Goal: Information Seeking & Learning: Compare options

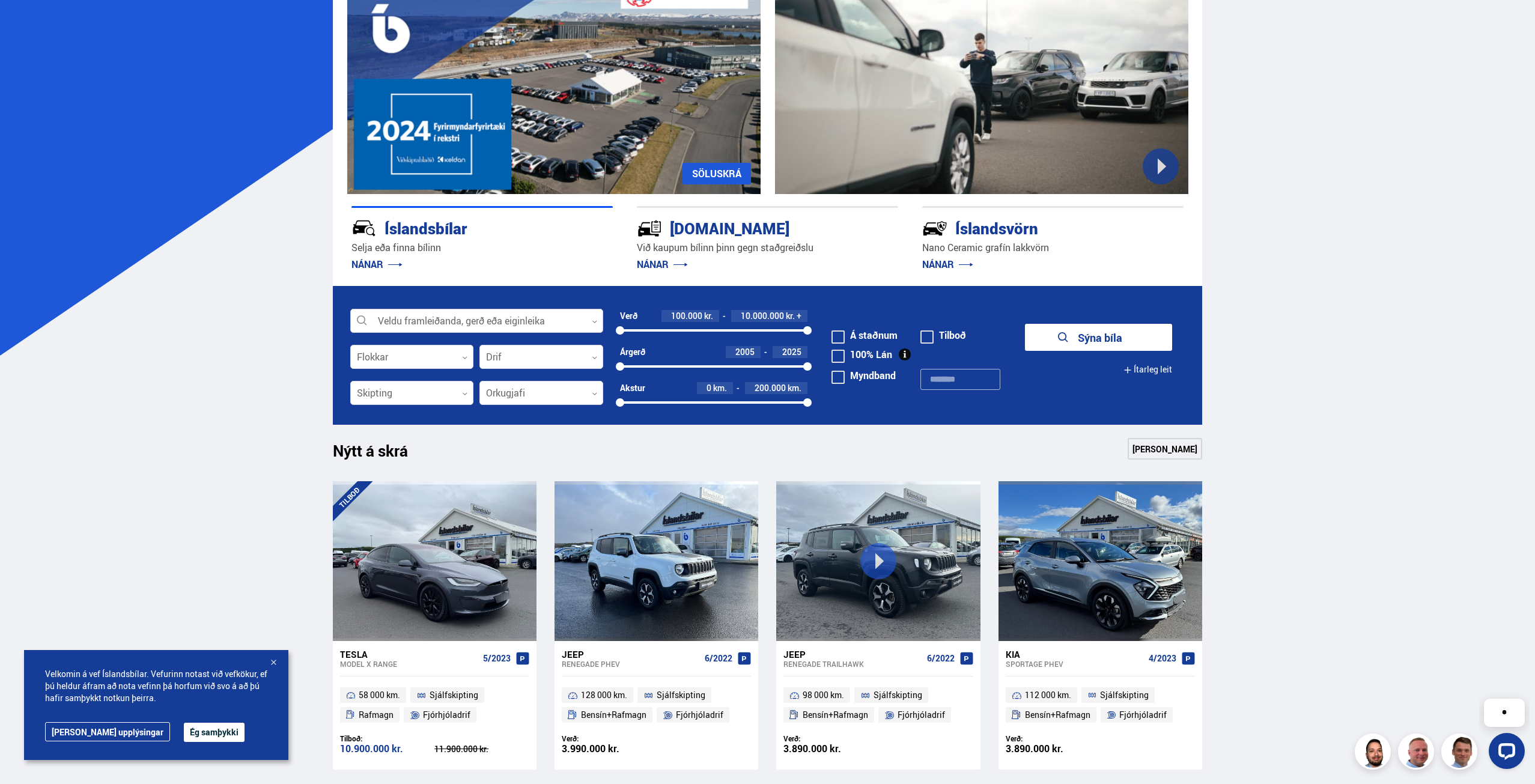
click at [508, 316] on div at bounding box center [476, 321] width 253 height 24
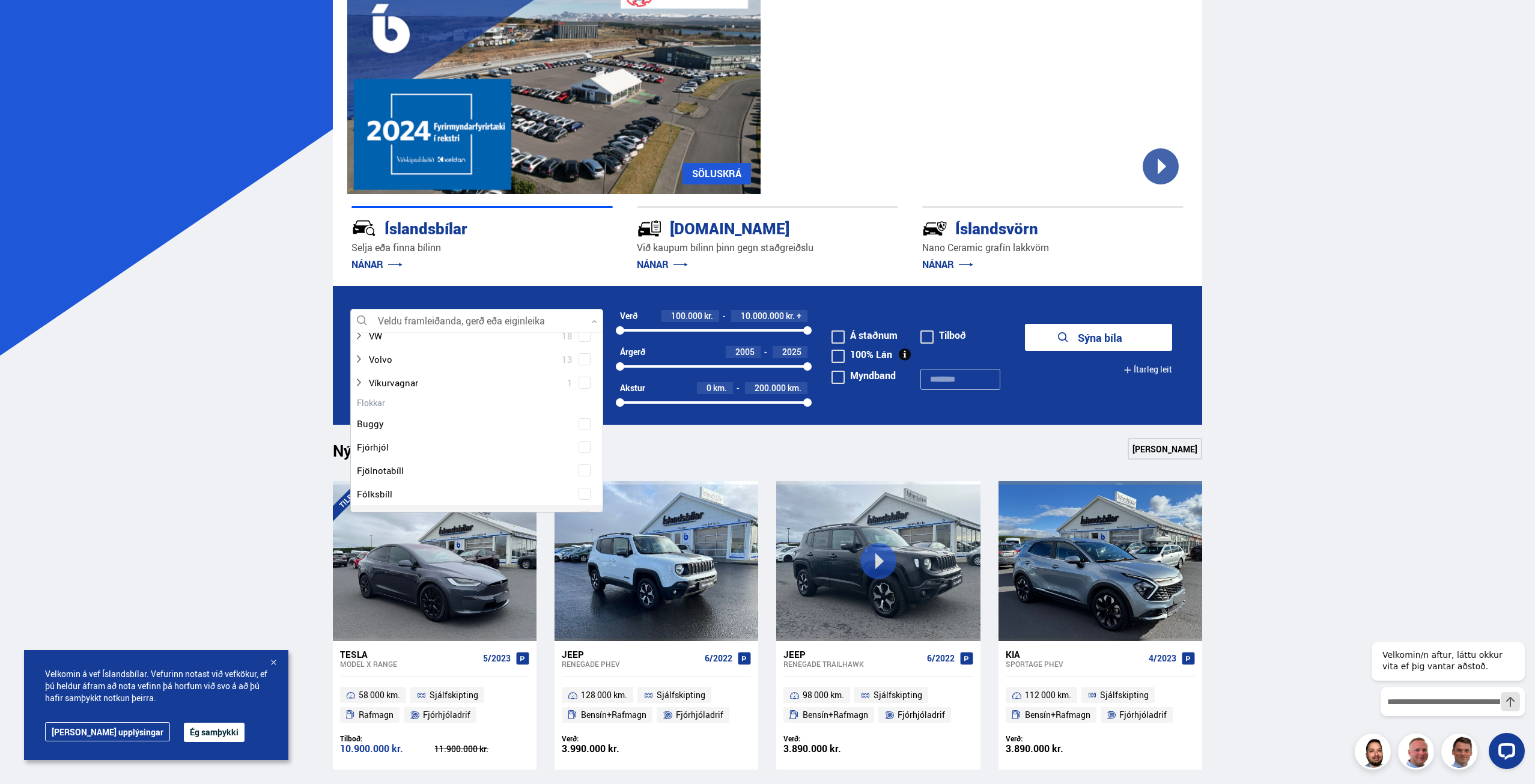
scroll to position [840, 0]
click at [582, 385] on span at bounding box center [584, 386] width 5 height 5
click at [1121, 332] on button "Sýna 29 bíla" at bounding box center [1098, 337] width 147 height 27
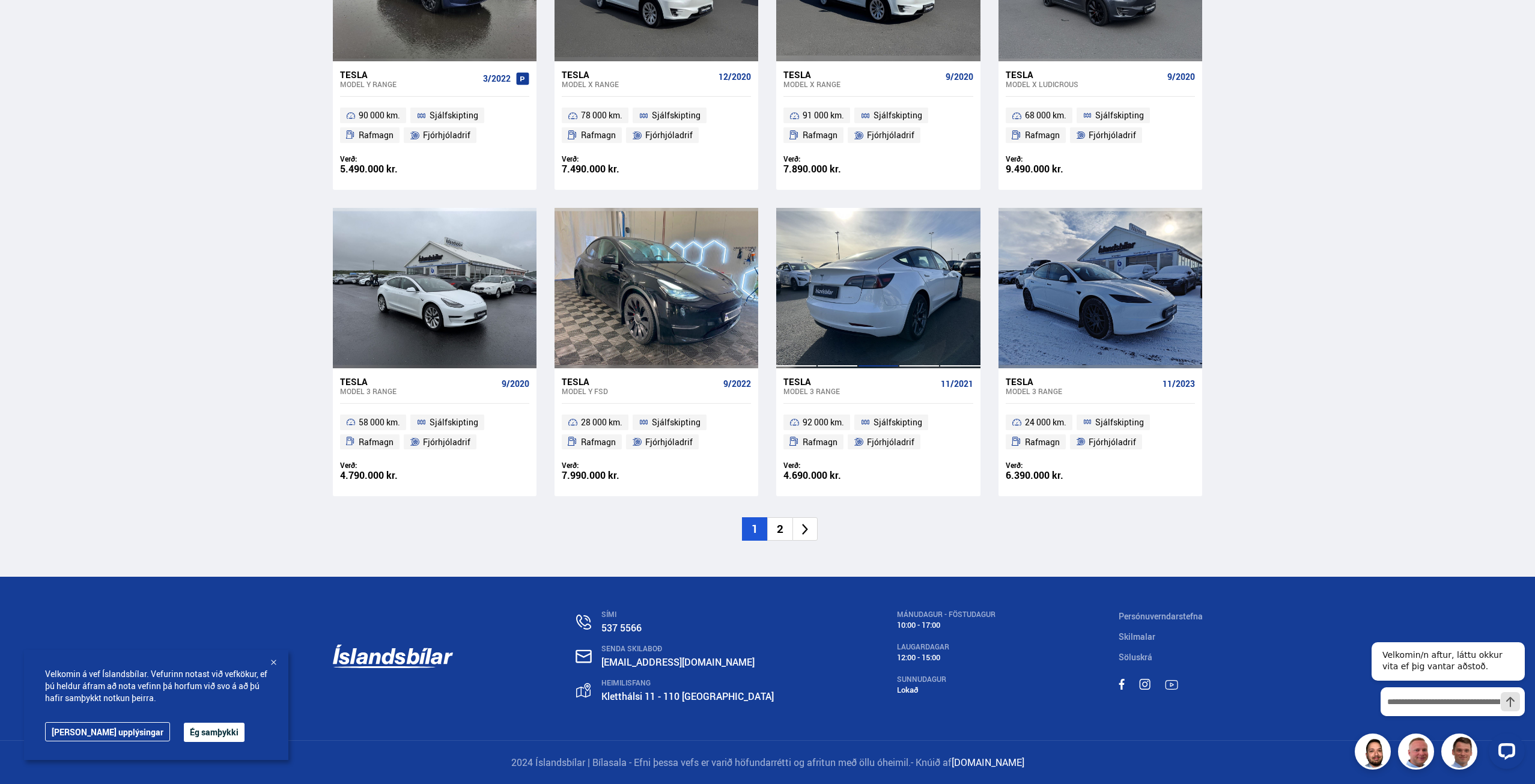
scroll to position [1608, 0]
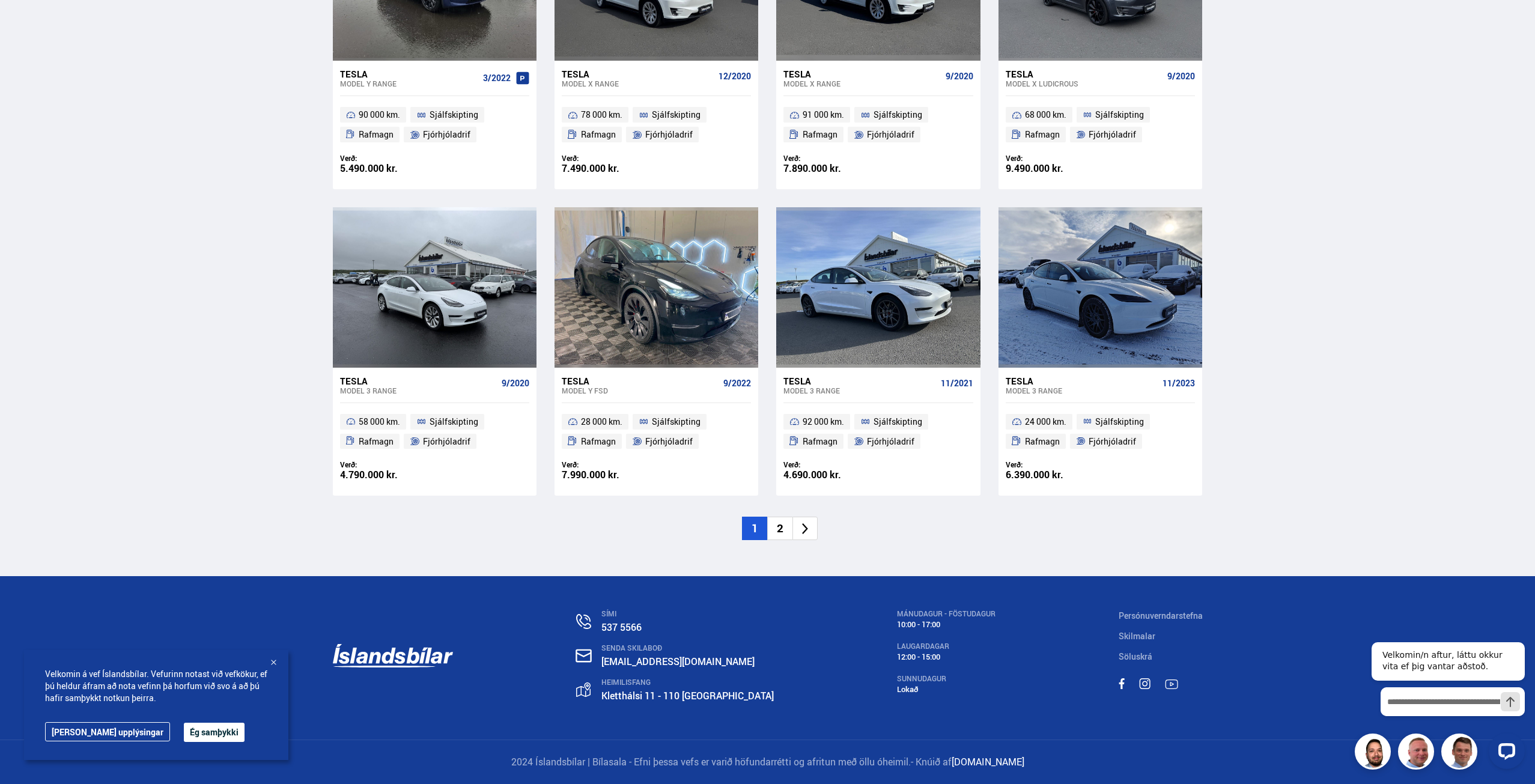
click at [788, 531] on li "2" at bounding box center [780, 528] width 25 height 23
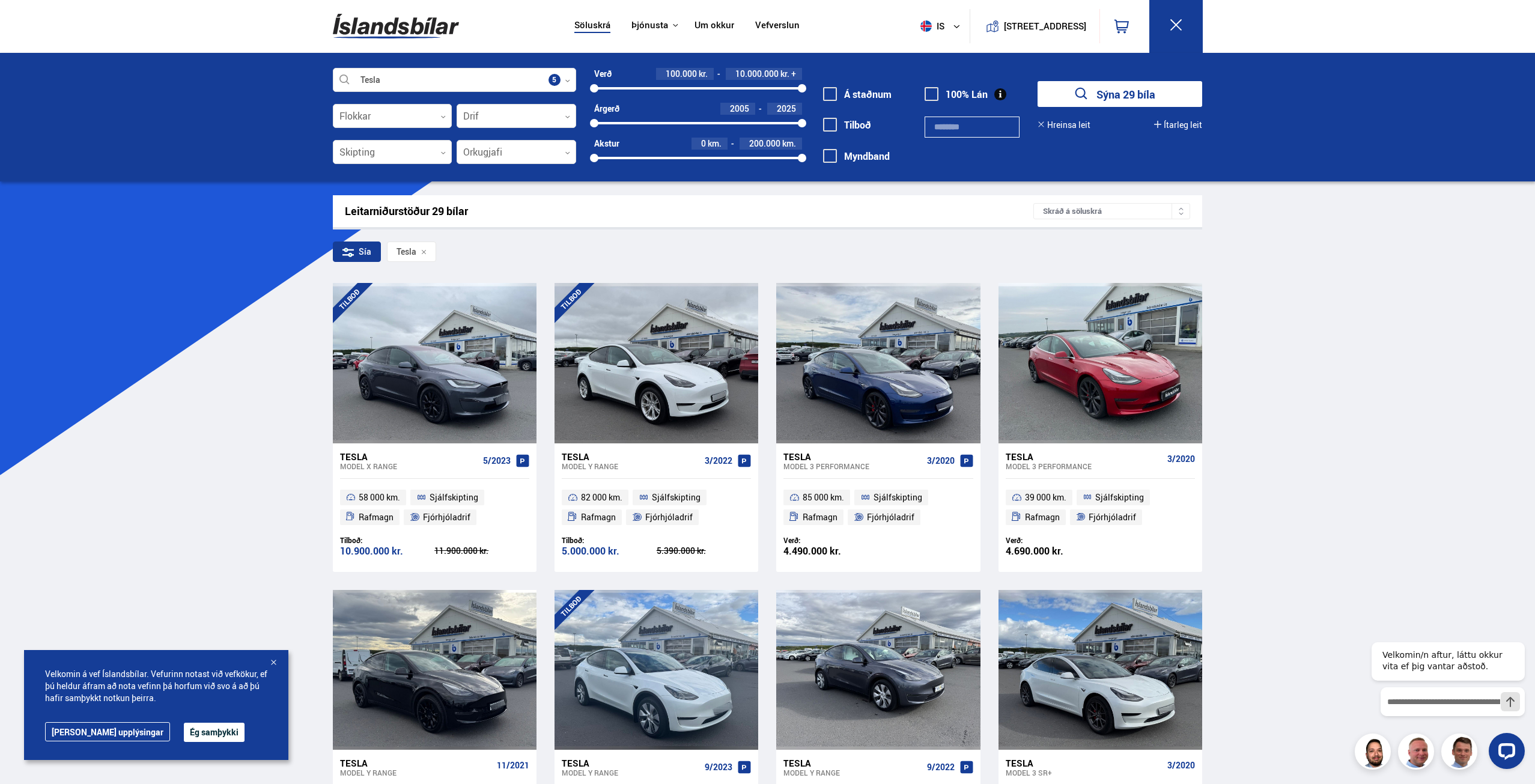
scroll to position [0, 0]
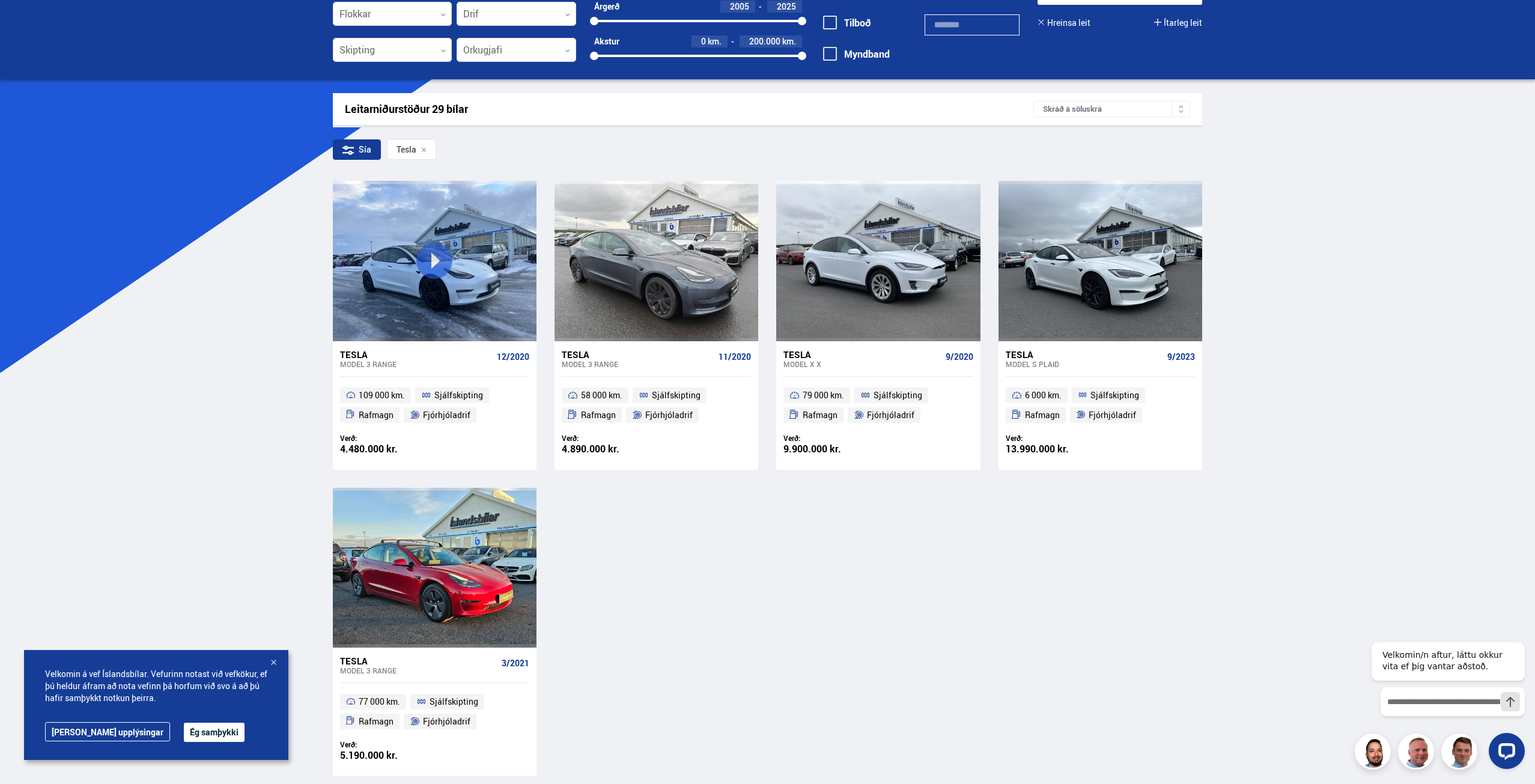
scroll to position [120, 0]
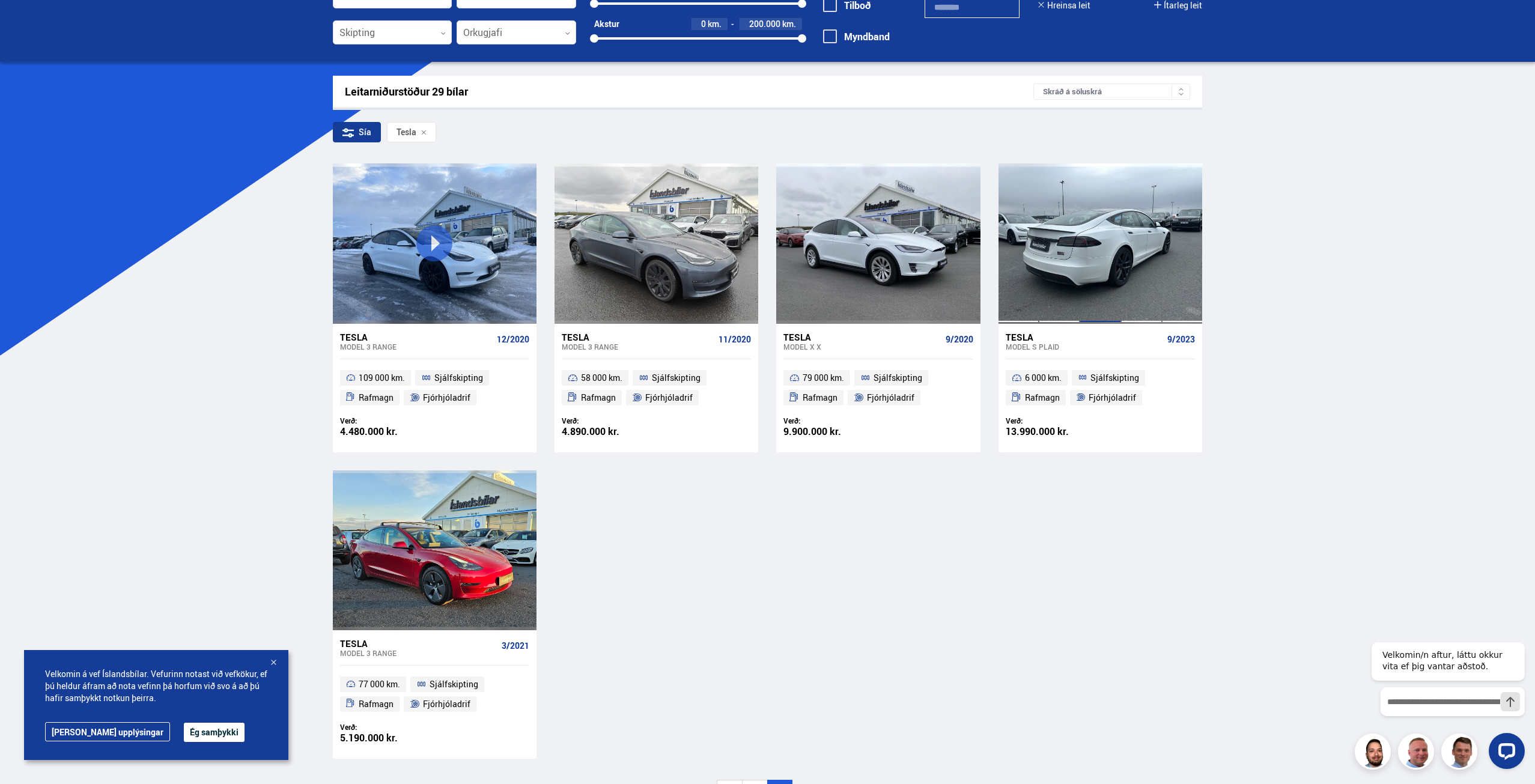
click at [1116, 257] on div at bounding box center [1099, 243] width 40 height 160
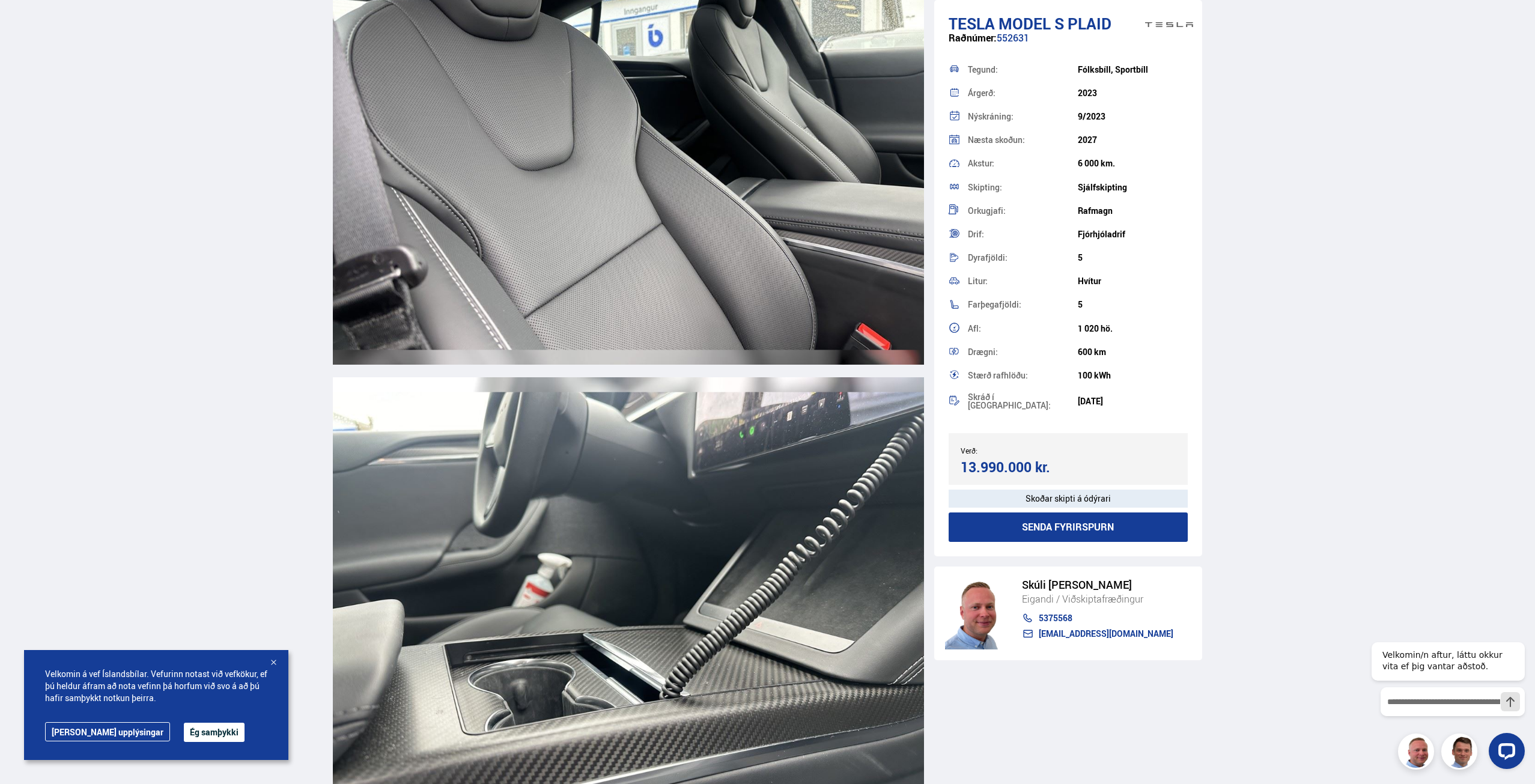
scroll to position [9128, 0]
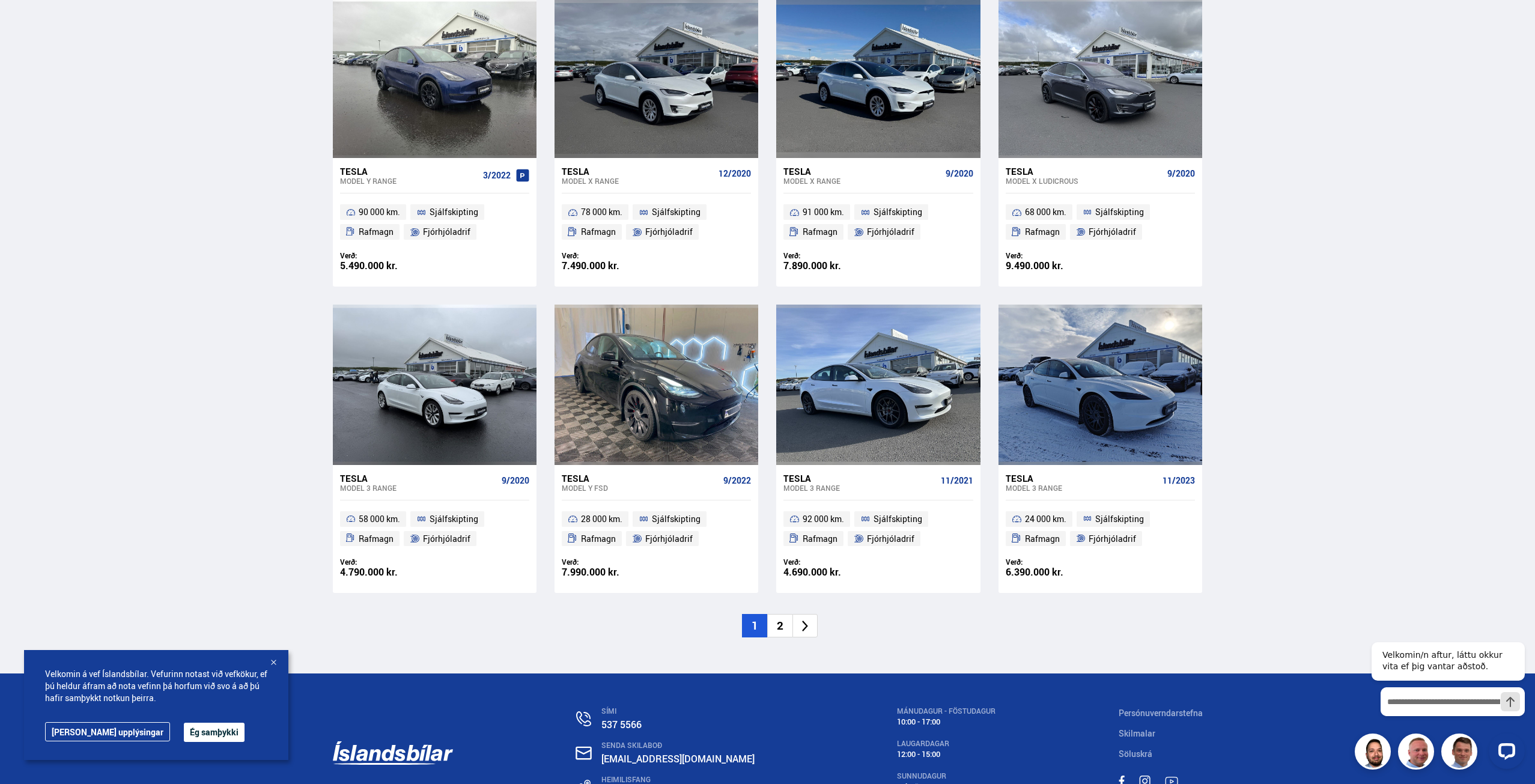
scroll to position [1561, 0]
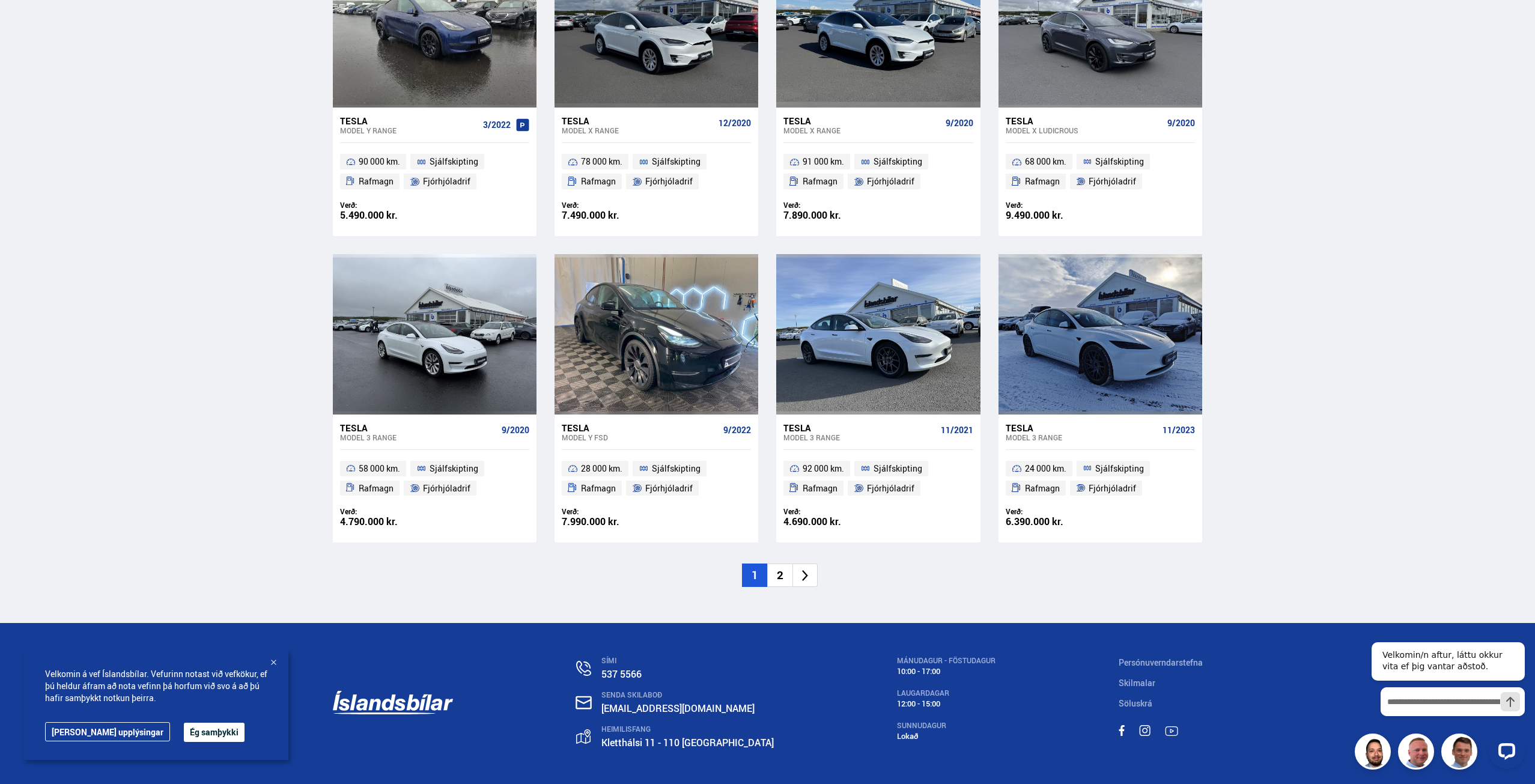
click at [783, 574] on li "2" at bounding box center [780, 575] width 25 height 23
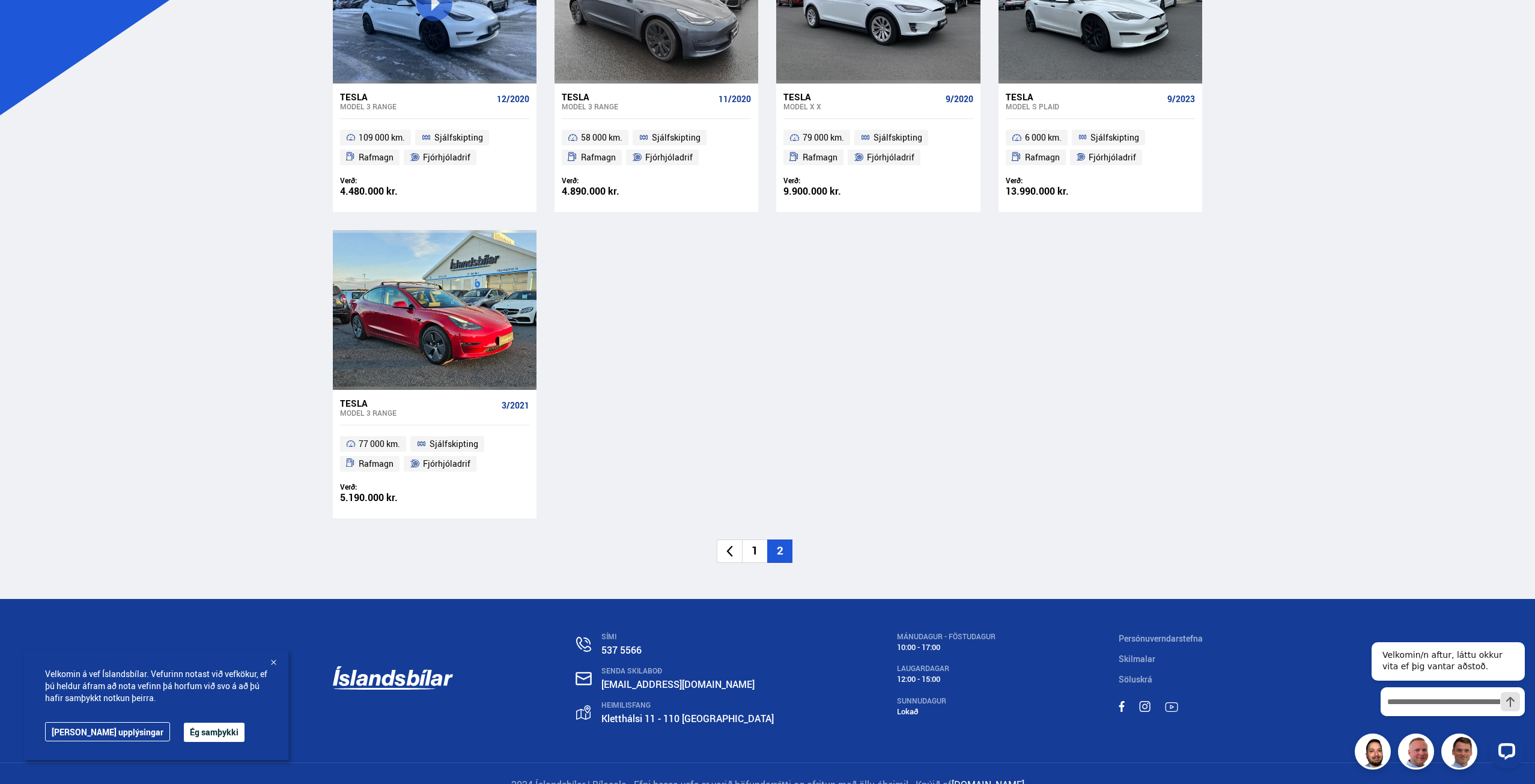
click at [760, 551] on li "1" at bounding box center [754, 550] width 25 height 23
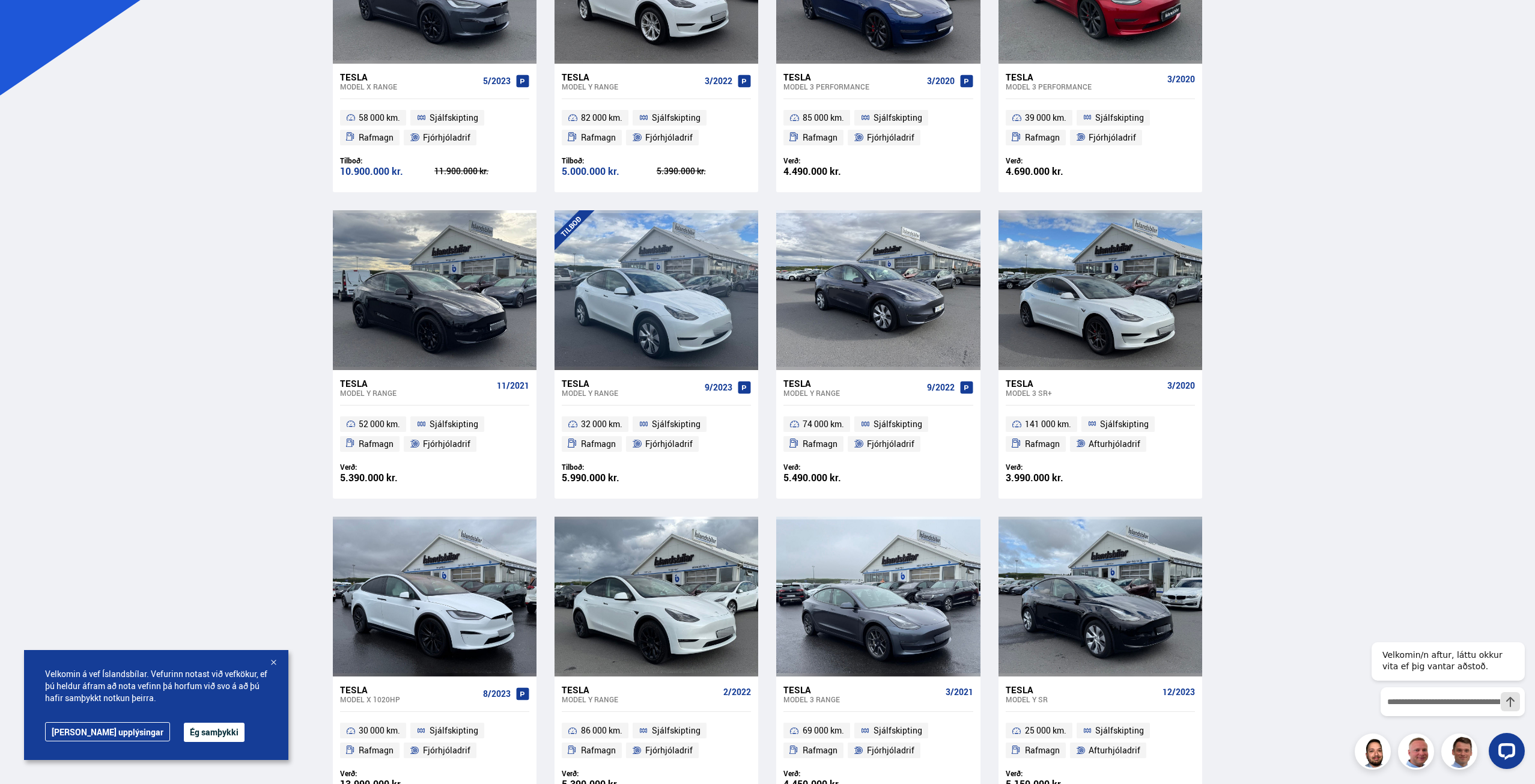
scroll to position [421, 0]
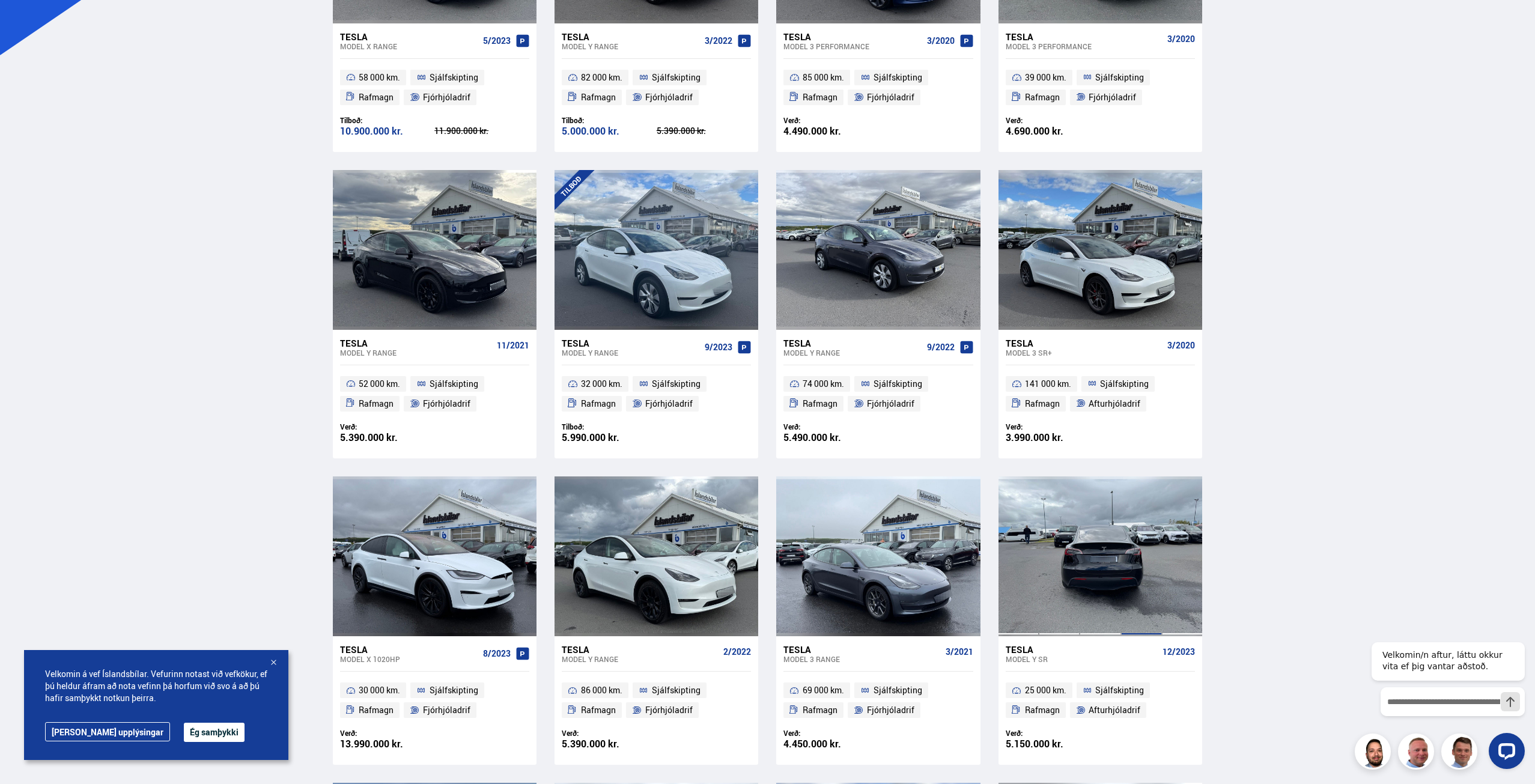
click at [1147, 543] on div at bounding box center [1140, 556] width 40 height 160
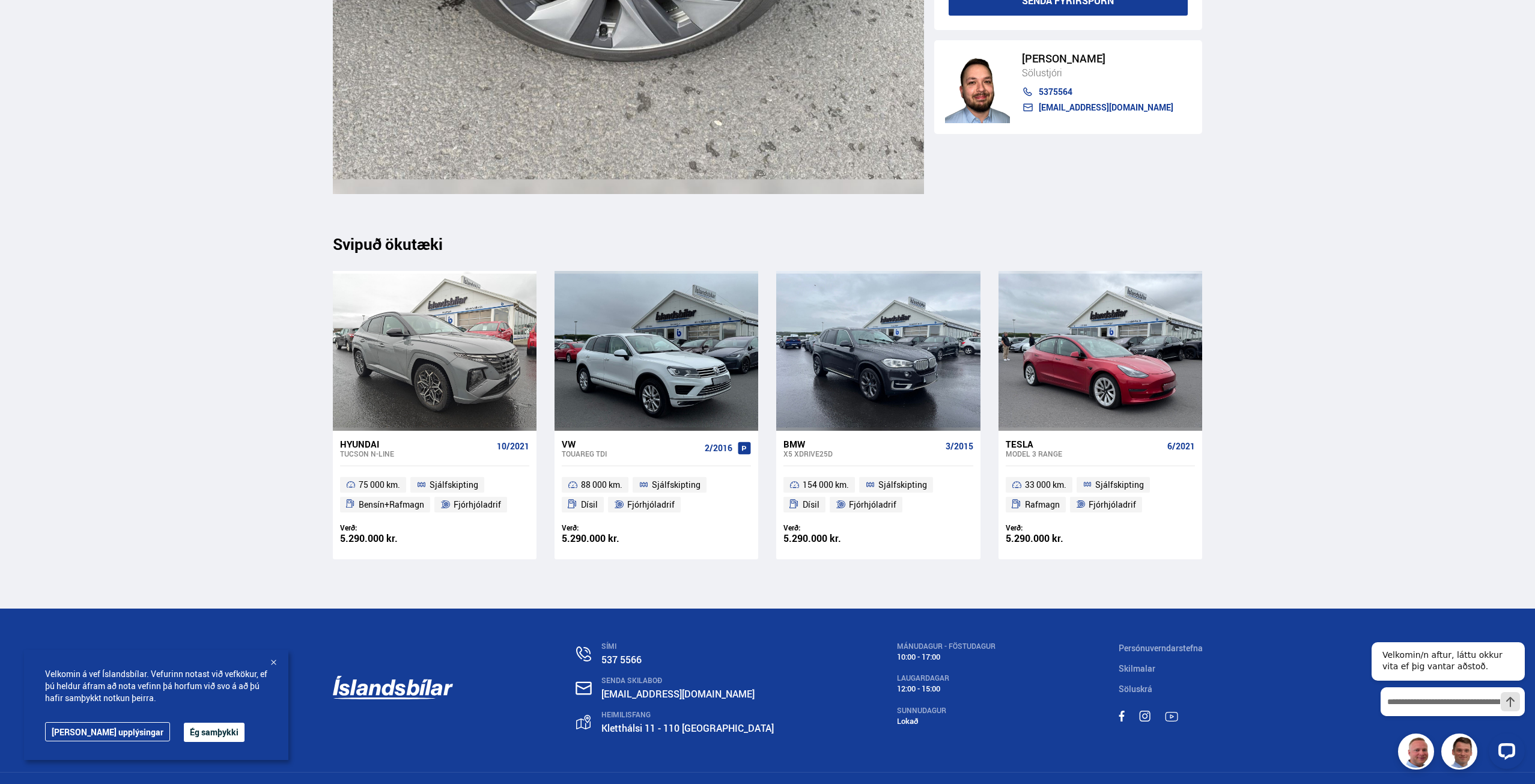
scroll to position [12951, 0]
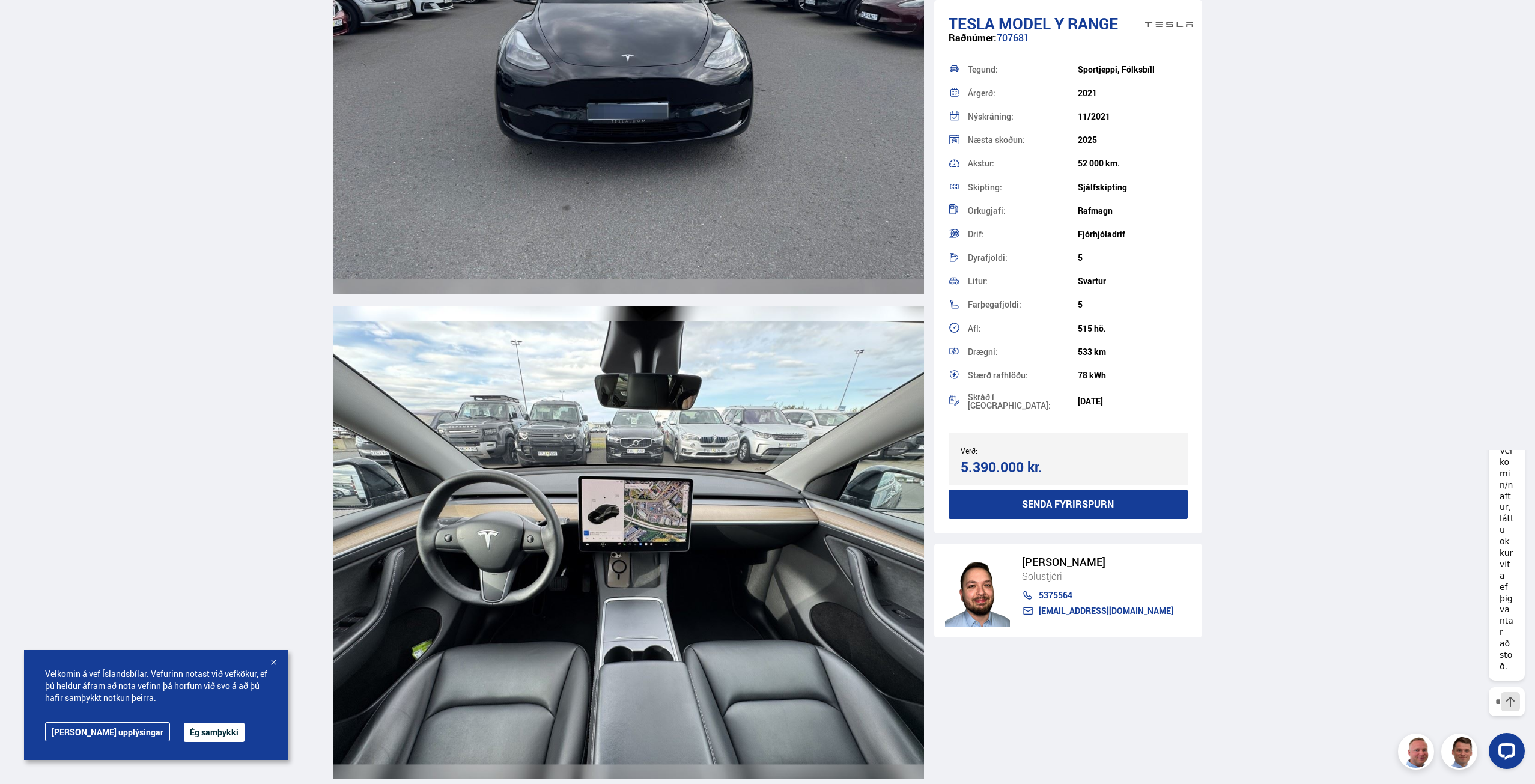
scroll to position [1247, 0]
